Goal: Entertainment & Leisure: Browse casually

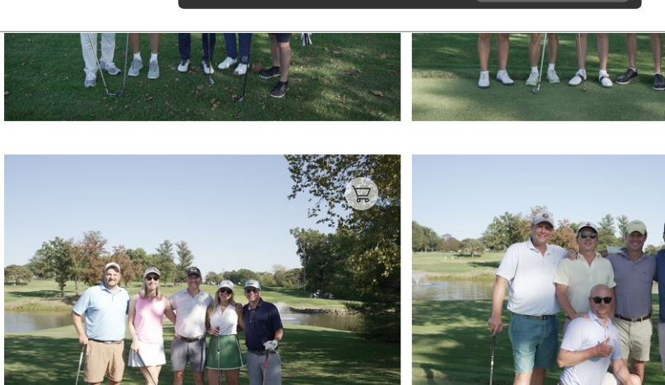
scroll to position [405, 0]
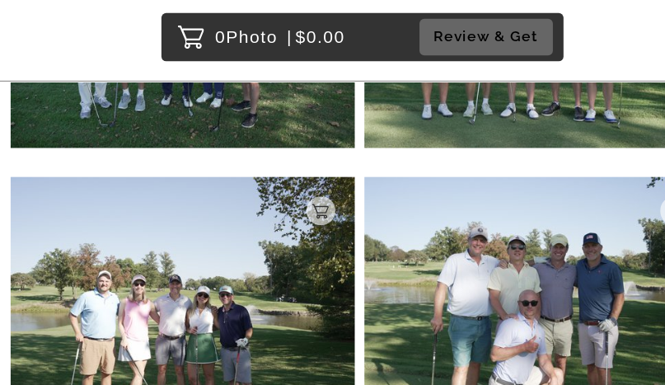
click at [337, 292] on img at bounding box center [480, 275] width 293 height 220
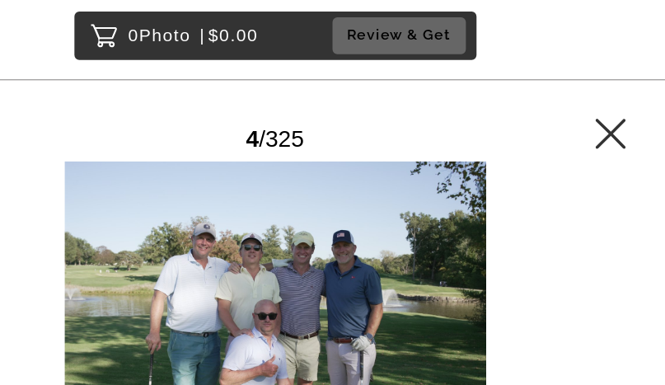
click at [605, 116] on icon at bounding box center [618, 129] width 26 height 26
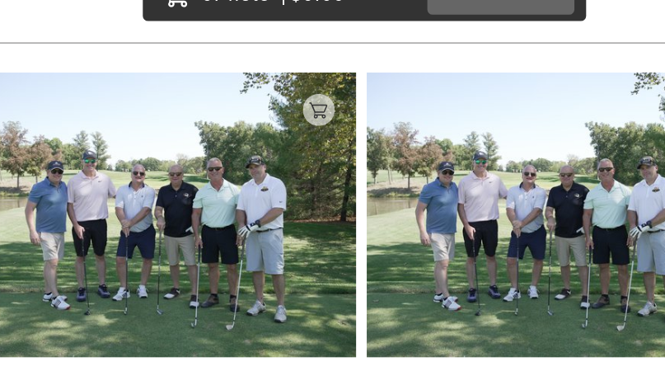
scroll to position [19338, 0]
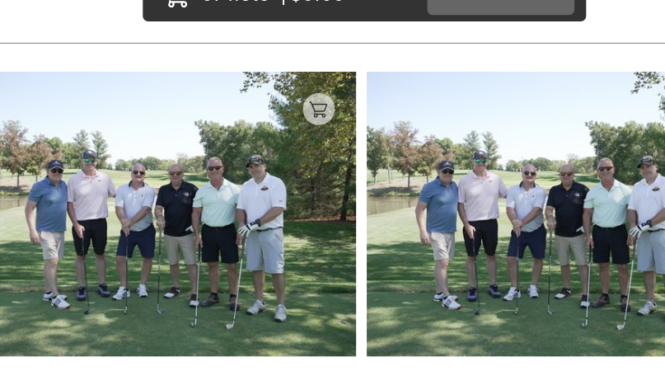
click at [215, 199] on img at bounding box center [179, 215] width 293 height 220
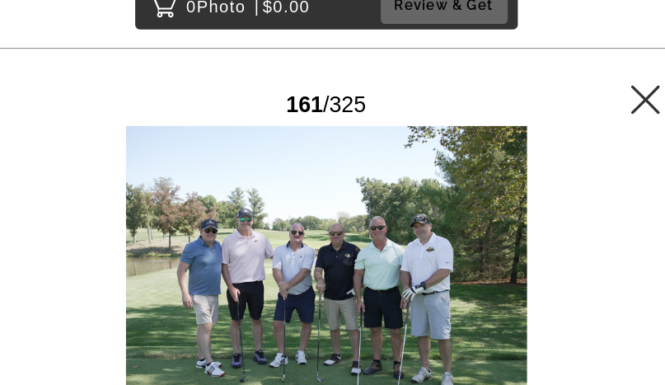
click at [605, 115] on icon at bounding box center [618, 128] width 26 height 26
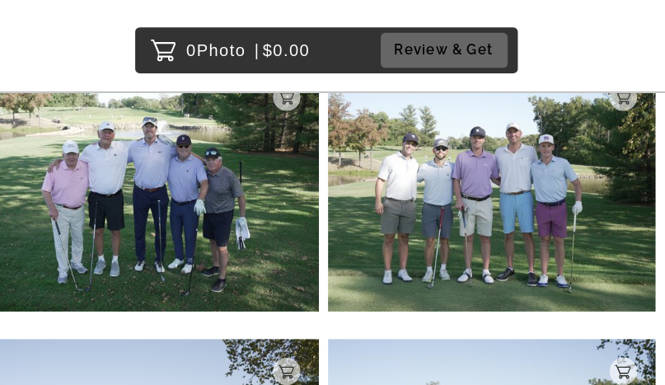
scroll to position [267, 0]
